Goal: Understand process/instructions

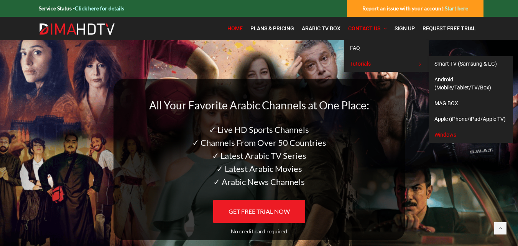
click at [448, 133] on span "Windows" at bounding box center [445, 135] width 22 height 6
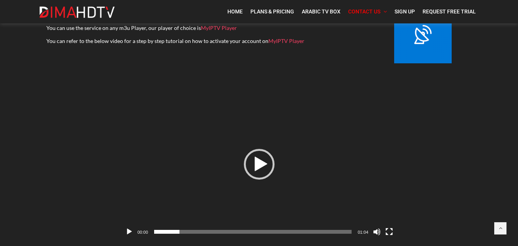
scroll to position [95, 0]
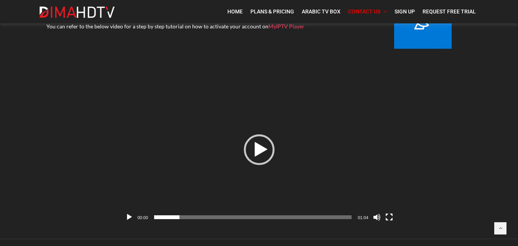
drag, startPoint x: 517, startPoint y: 116, endPoint x: 522, endPoint y: 162, distance: 46.2
click at [518, 162] on html "Service Status - Click here for details Report an issue with your account: Star…" at bounding box center [259, 86] width 518 height 362
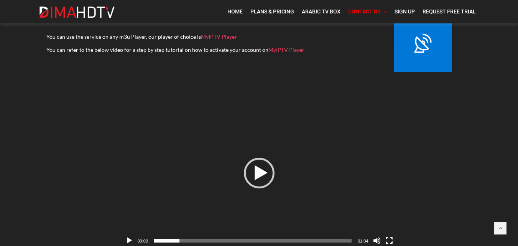
scroll to position [90, 0]
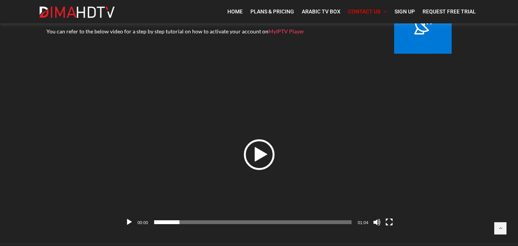
click at [272, 161] on div "Play" at bounding box center [259, 154] width 31 height 31
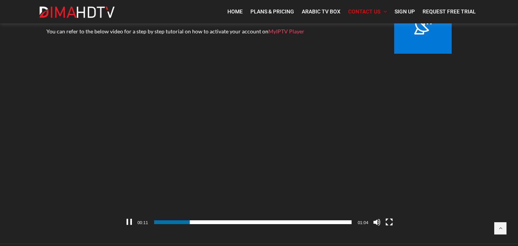
click at [260, 155] on video "[URL][DOMAIN_NAME]" at bounding box center [259, 154] width 280 height 150
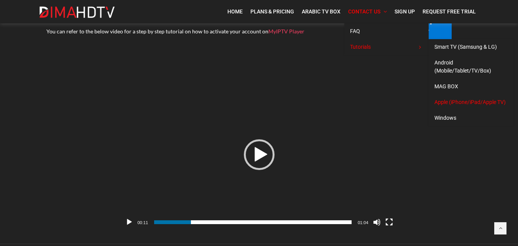
drag, startPoint x: 449, startPoint y: 67, endPoint x: 468, endPoint y: 101, distance: 39.3
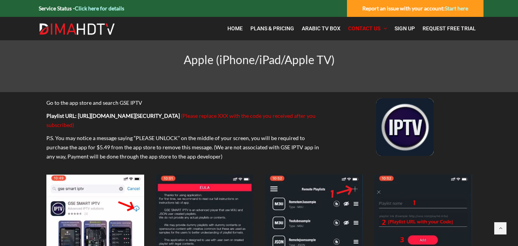
drag, startPoint x: 76, startPoint y: 117, endPoint x: 295, endPoint y: 116, distance: 218.6
click at [180, 116] on b "Playlist URL: http://bestiptvline.com/get.php?username=XXX&password=XXX&output=…" at bounding box center [112, 115] width 133 height 7
copy b "http://bestiptvline.com/get.php?username=XXX&password=XXX&output=ts&type=m3u_pl…"
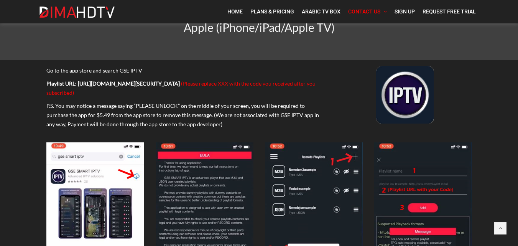
scroll to position [21, 0]
